Goal: Task Accomplishment & Management: Manage account settings

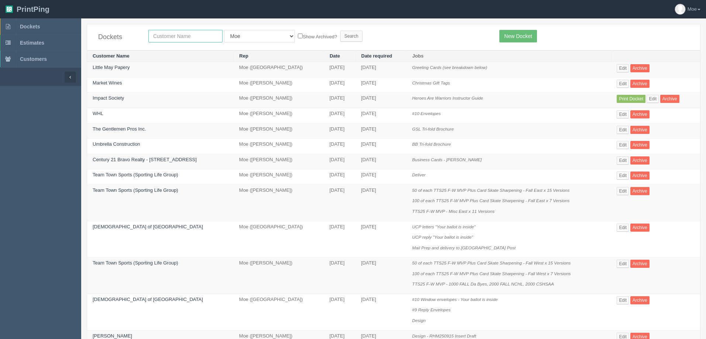
click at [183, 35] on input "text" at bounding box center [185, 36] width 74 height 13
type input "impact"
click at [340, 32] on input "Search" at bounding box center [351, 36] width 22 height 11
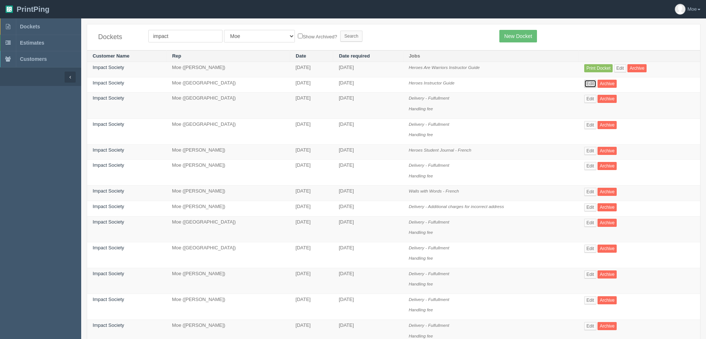
click at [589, 86] on link "Edit" at bounding box center [590, 84] width 12 height 8
